Goal: Transaction & Acquisition: Download file/media

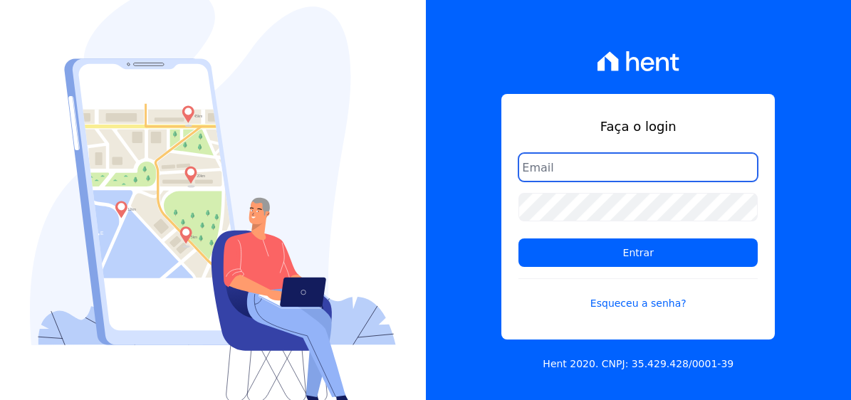
click at [610, 155] on input "email" at bounding box center [638, 167] width 239 height 28
type input "[EMAIL_ADDRESS][DOMAIN_NAME]"
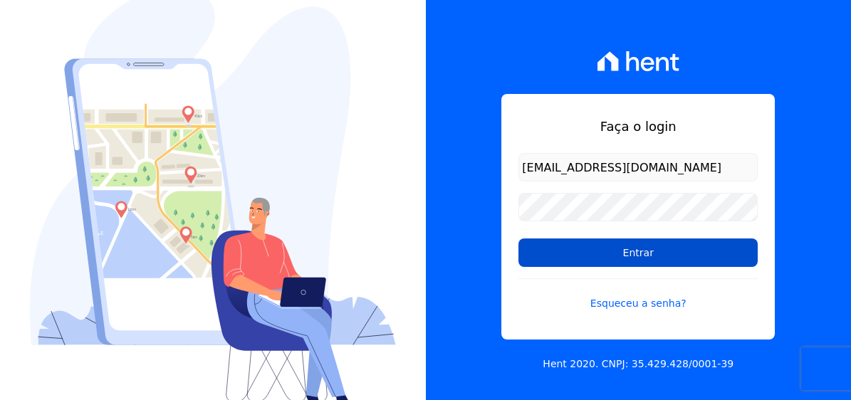
click at [686, 257] on input "Entrar" at bounding box center [638, 253] width 239 height 28
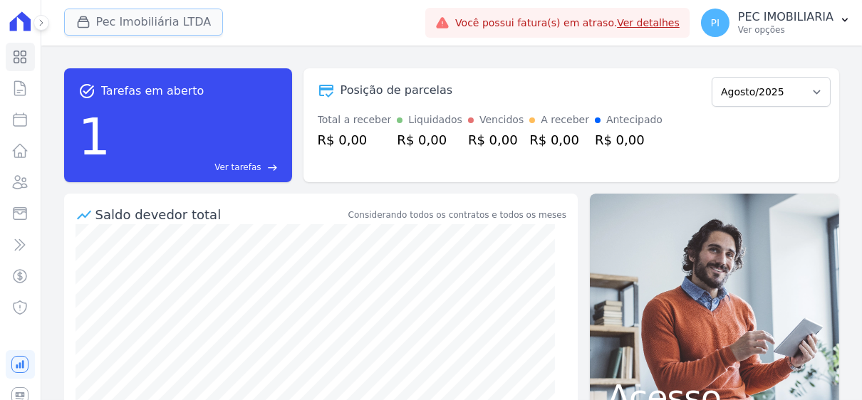
drag, startPoint x: 149, startPoint y: 16, endPoint x: 125, endPoint y: 78, distance: 65.6
click at [148, 16] on button "Pec Imobiliária LTDA" at bounding box center [144, 22] width 160 height 27
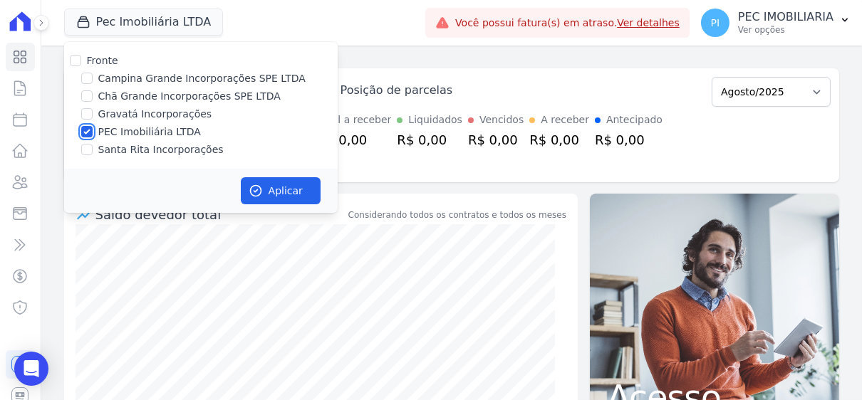
click at [86, 131] on input "PEC Imobiliária LTDA" at bounding box center [86, 131] width 11 height 11
checkbox input "false"
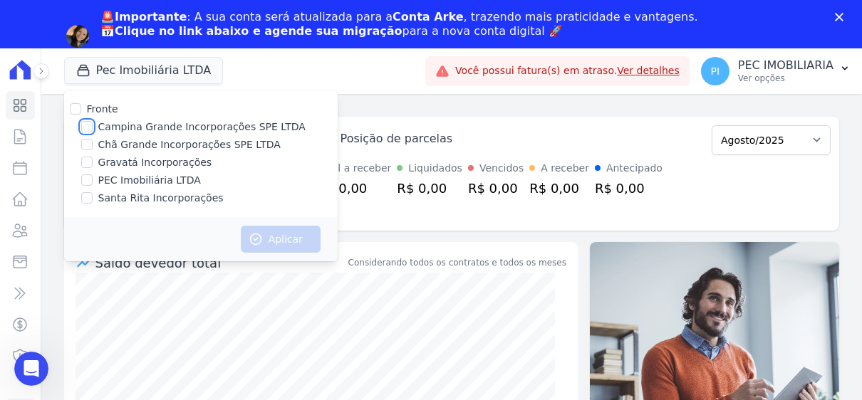
click at [87, 123] on input "Campina Grande Incorporações SPE LTDA" at bounding box center [86, 126] width 11 height 11
checkbox input "true"
click at [274, 236] on button "Aplicar" at bounding box center [281, 239] width 80 height 27
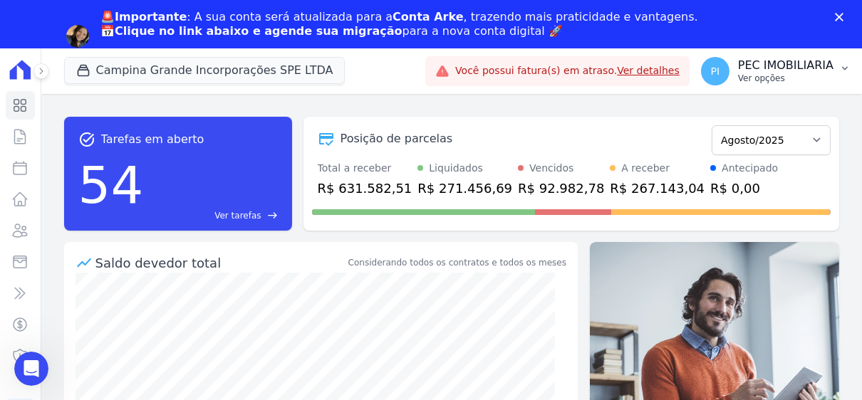
click at [785, 68] on p "PEC IMOBILIARIA" at bounding box center [785, 65] width 95 height 14
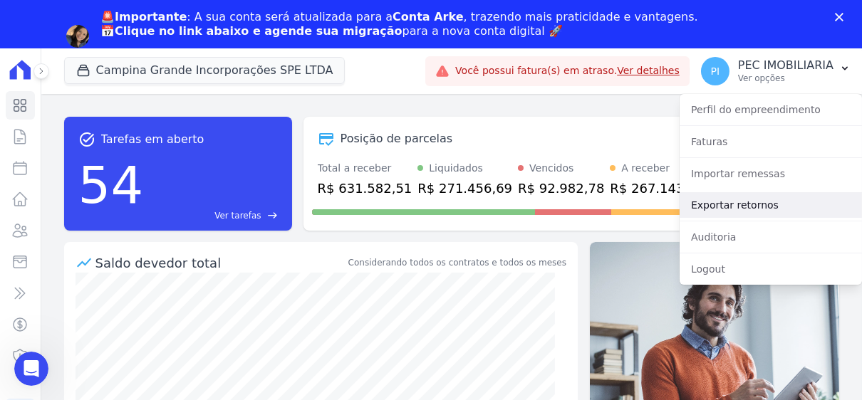
click at [755, 207] on link "Exportar retornos" at bounding box center [771, 205] width 182 height 26
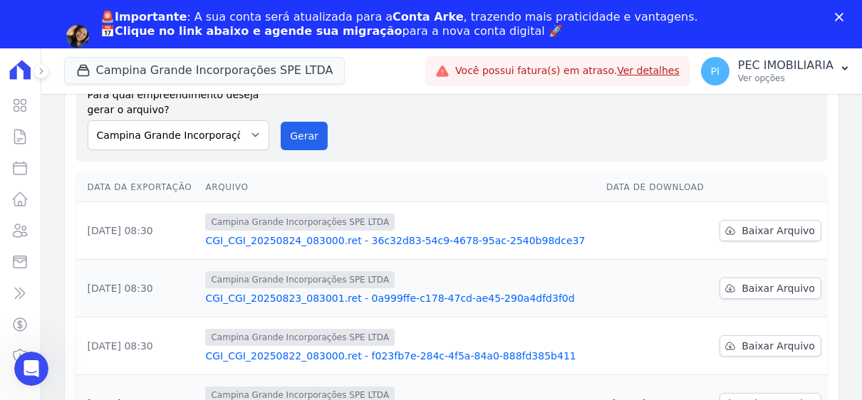
scroll to position [142, 0]
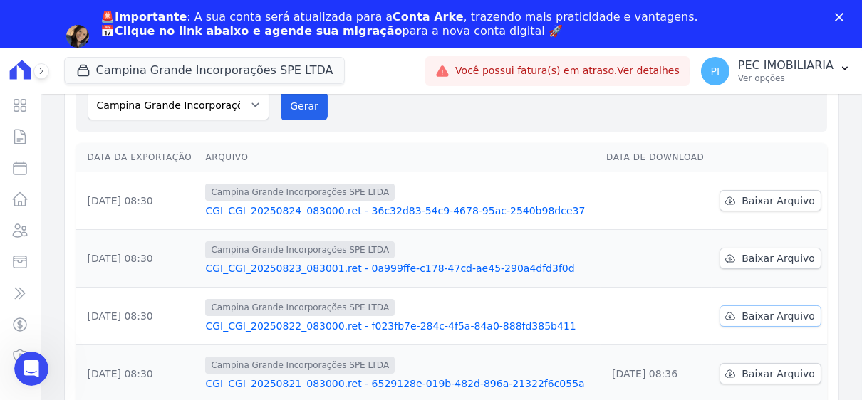
click at [781, 309] on span "Baixar Arquivo" at bounding box center [778, 316] width 73 height 14
click at [755, 248] on link "Baixar Arquivo" at bounding box center [770, 258] width 102 height 21
click at [772, 194] on span "Baixar Arquivo" at bounding box center [778, 201] width 73 height 14
click at [150, 68] on button "Campina Grande Incorporações SPE LTDA" at bounding box center [204, 70] width 281 height 27
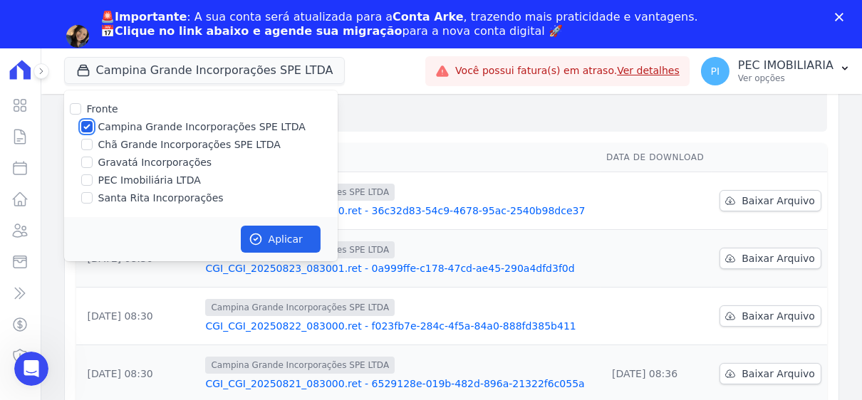
click at [85, 125] on input "Campina Grande Incorporações SPE LTDA" at bounding box center [86, 126] width 11 height 11
checkbox input "false"
click at [88, 144] on input "Chã Grande Incorporações SPE LTDA" at bounding box center [86, 144] width 11 height 11
checkbox input "true"
click at [284, 244] on button "Aplicar" at bounding box center [281, 239] width 80 height 27
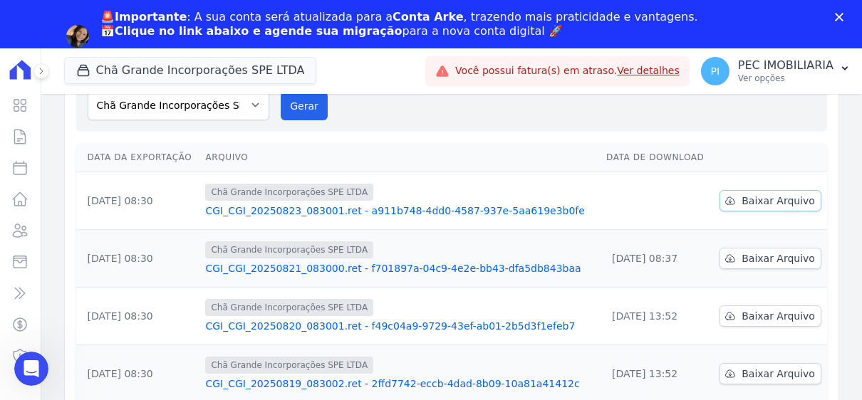
click at [769, 194] on span "Baixar Arquivo" at bounding box center [778, 201] width 73 height 14
click at [164, 75] on button "Chã Grande Incorporações SPE LTDA" at bounding box center [190, 70] width 253 height 27
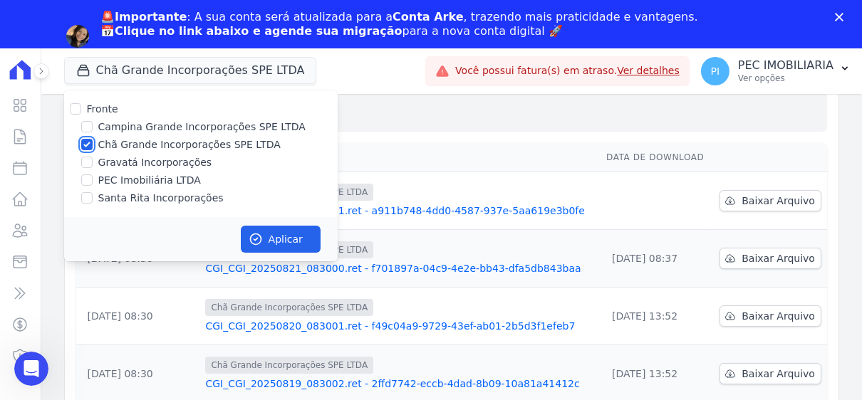
drag, startPoint x: 84, startPoint y: 142, endPoint x: 85, endPoint y: 158, distance: 15.7
click at [85, 142] on input "Chã Grande Incorporações SPE LTDA" at bounding box center [86, 144] width 11 height 11
checkbox input "false"
click at [88, 166] on input "Gravatá Incorporações" at bounding box center [86, 162] width 11 height 11
checkbox input "true"
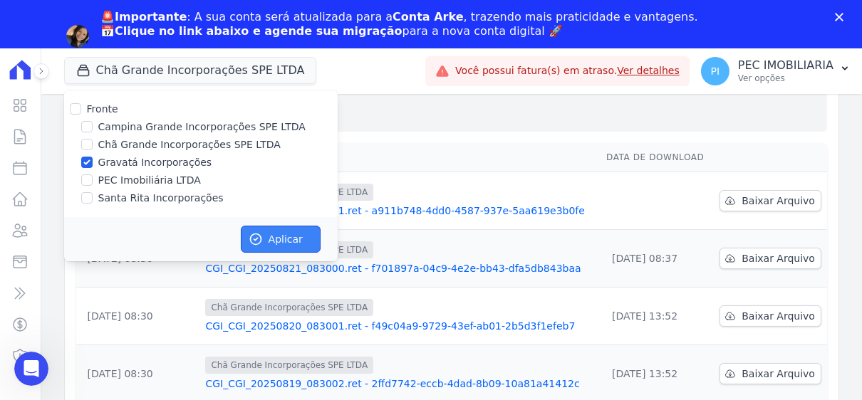
click at [284, 234] on button "Aplicar" at bounding box center [281, 239] width 80 height 27
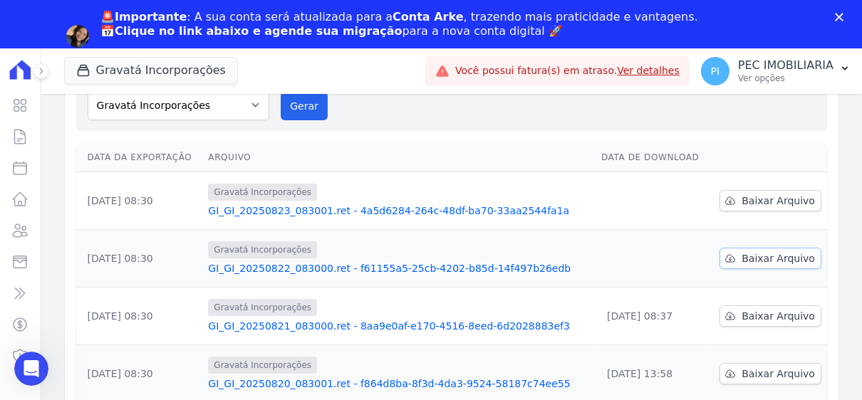
click at [751, 251] on span "Baixar Arquivo" at bounding box center [778, 258] width 73 height 14
click at [786, 229] on td "Baixar Arquivo" at bounding box center [768, 258] width 118 height 58
click at [771, 194] on span "Baixar Arquivo" at bounding box center [778, 201] width 73 height 14
click at [155, 73] on button "Gravatá Incorporações" at bounding box center [151, 70] width 174 height 27
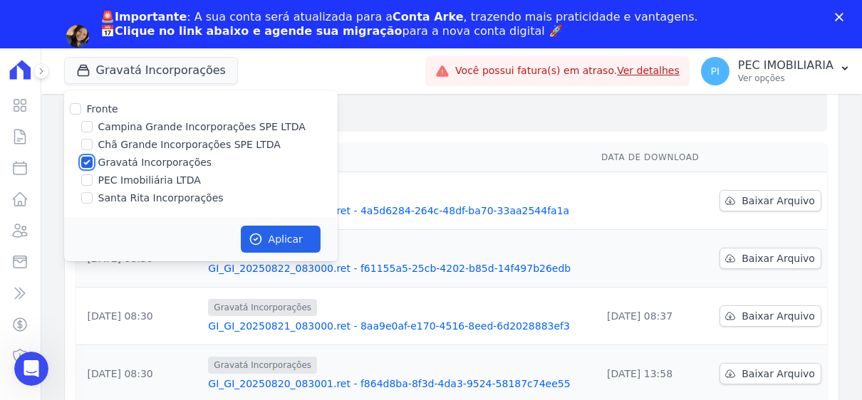
click at [85, 165] on input "Gravatá Incorporações" at bounding box center [86, 162] width 11 height 11
checkbox input "false"
click at [85, 200] on input "Santa Rita Incorporações" at bounding box center [86, 197] width 11 height 11
checkbox input "true"
click at [286, 239] on button "Aplicar" at bounding box center [281, 239] width 80 height 27
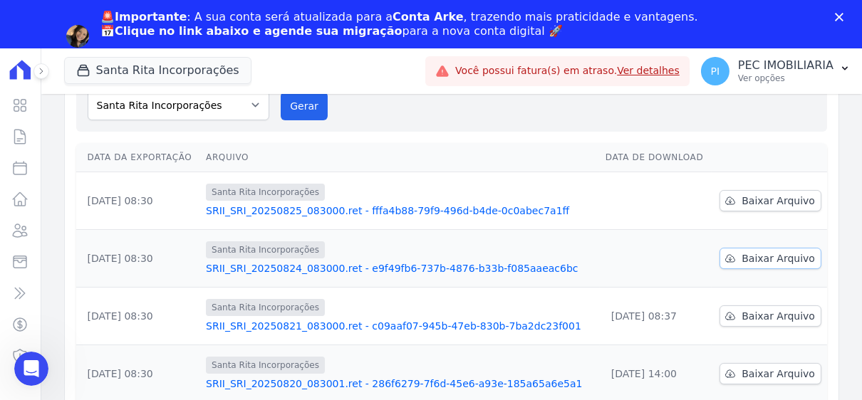
click at [750, 251] on span "Baixar Arquivo" at bounding box center [778, 258] width 73 height 14
click at [786, 194] on span "Baixar Arquivo" at bounding box center [778, 201] width 73 height 14
